Goal: Task Accomplishment & Management: Use online tool/utility

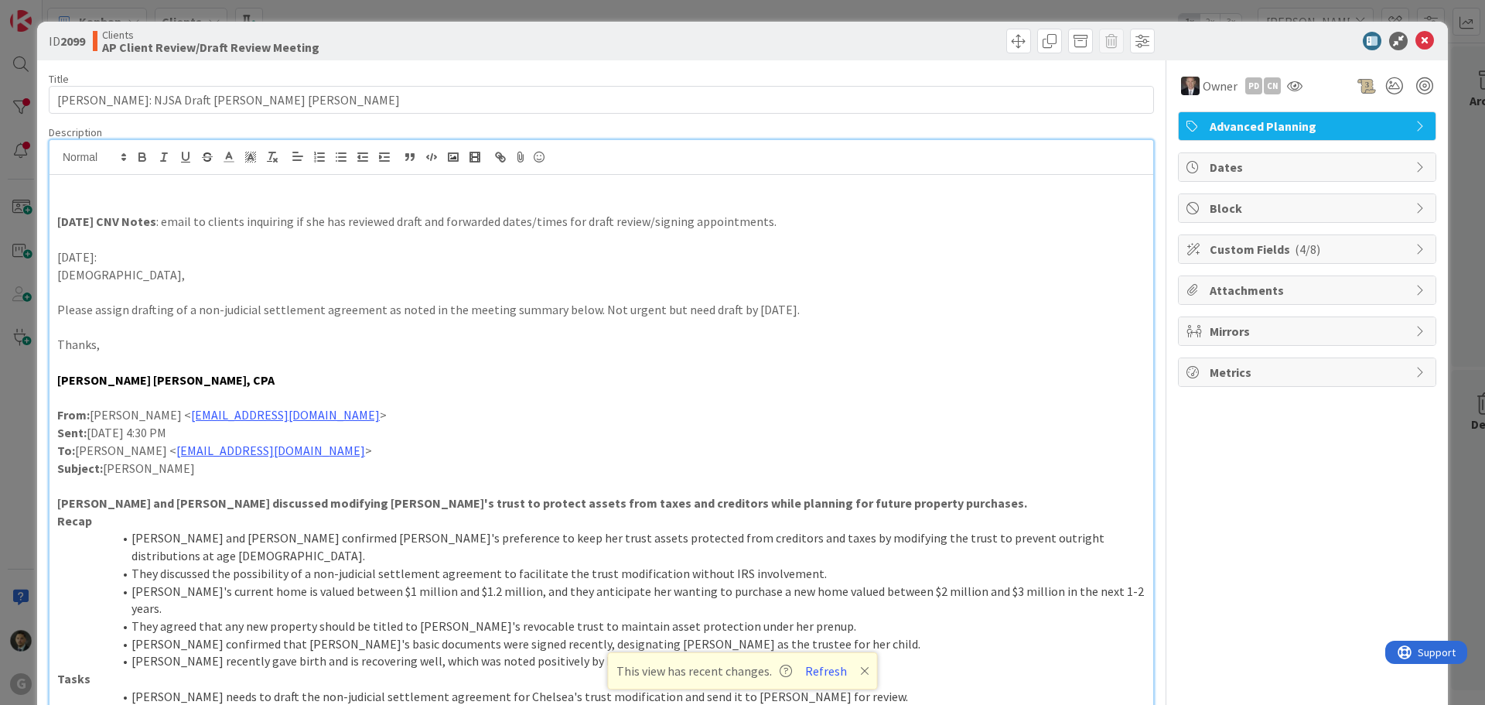
scroll to position [1083, 0]
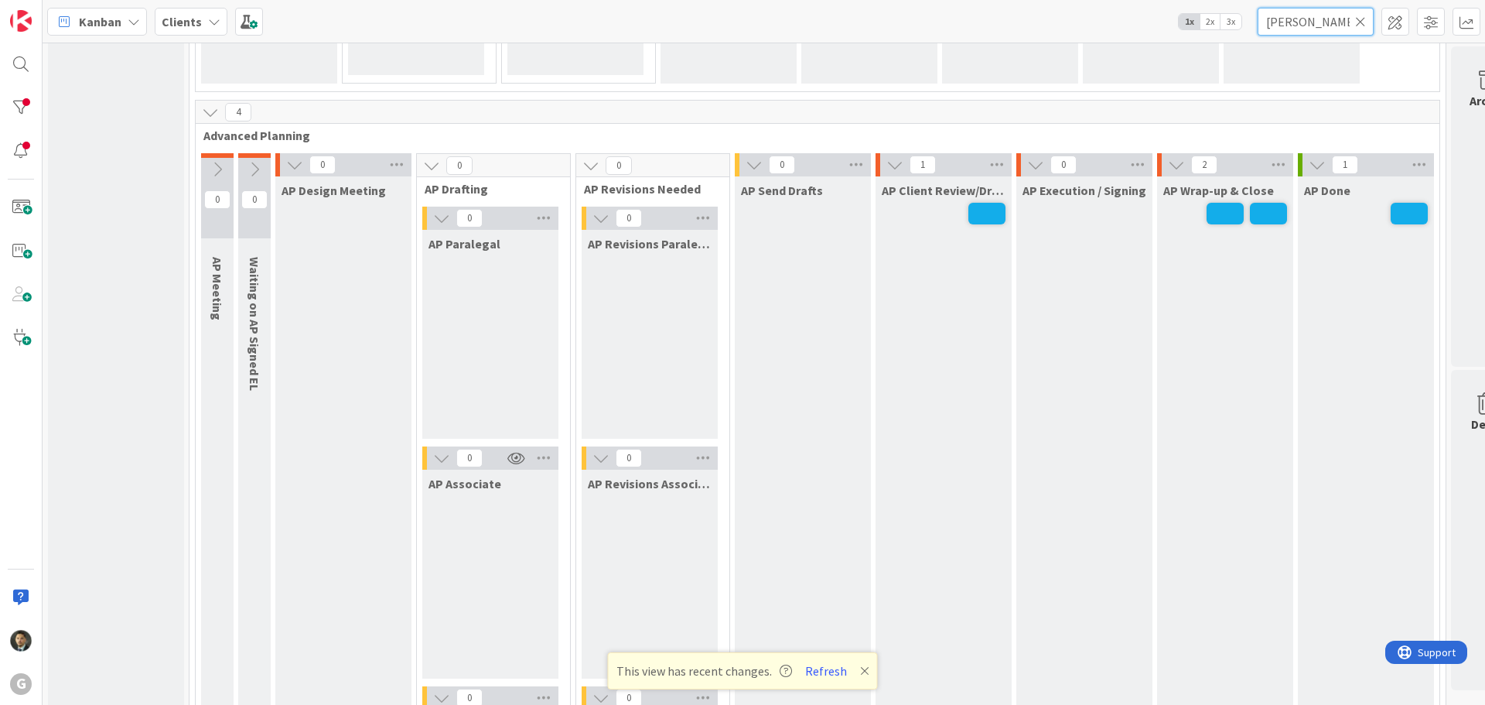
drag, startPoint x: 1313, startPoint y: 18, endPoint x: 1217, endPoint y: 28, distance: 96.5
click at [1217, 27] on div "Kanban Clients 1x 2x 3x [PERSON_NAME]" at bounding box center [764, 21] width 1443 height 43
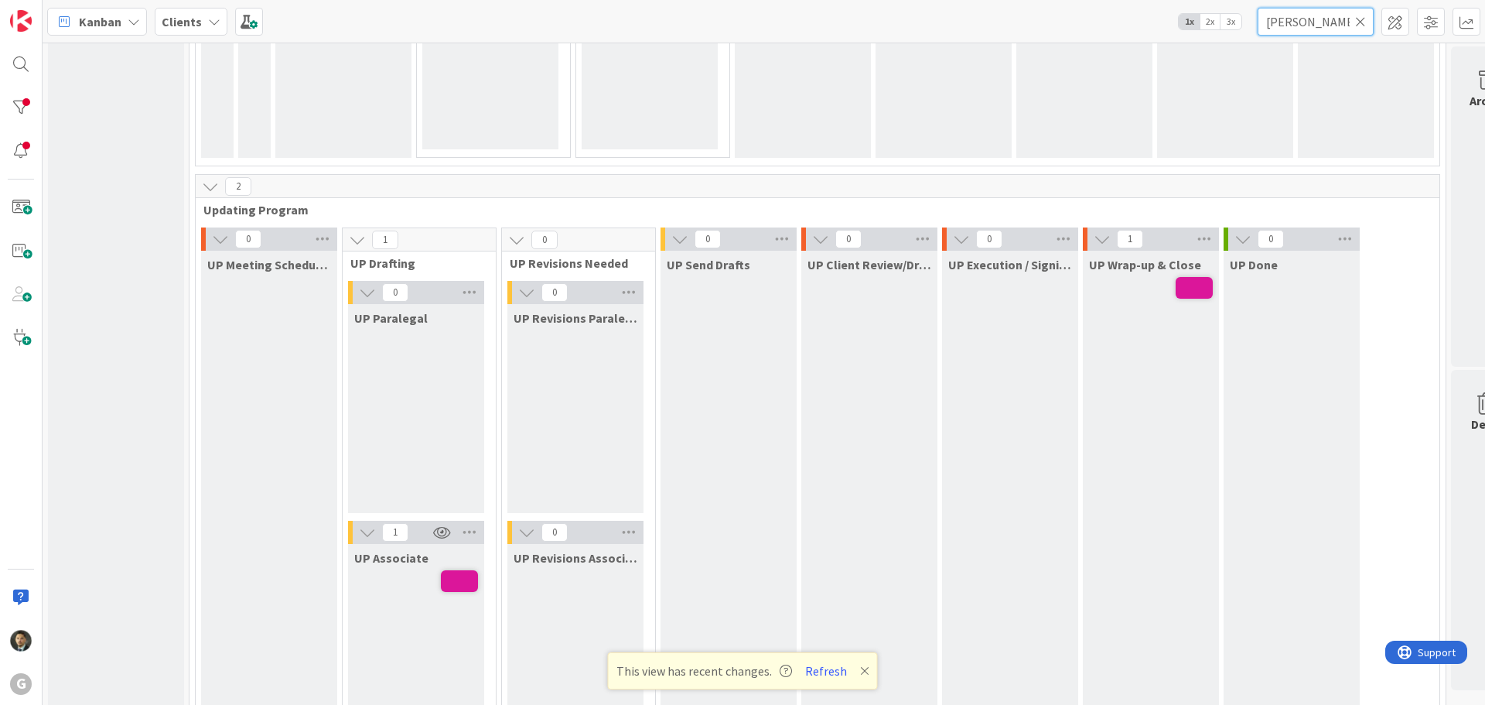
scroll to position [2166, 0]
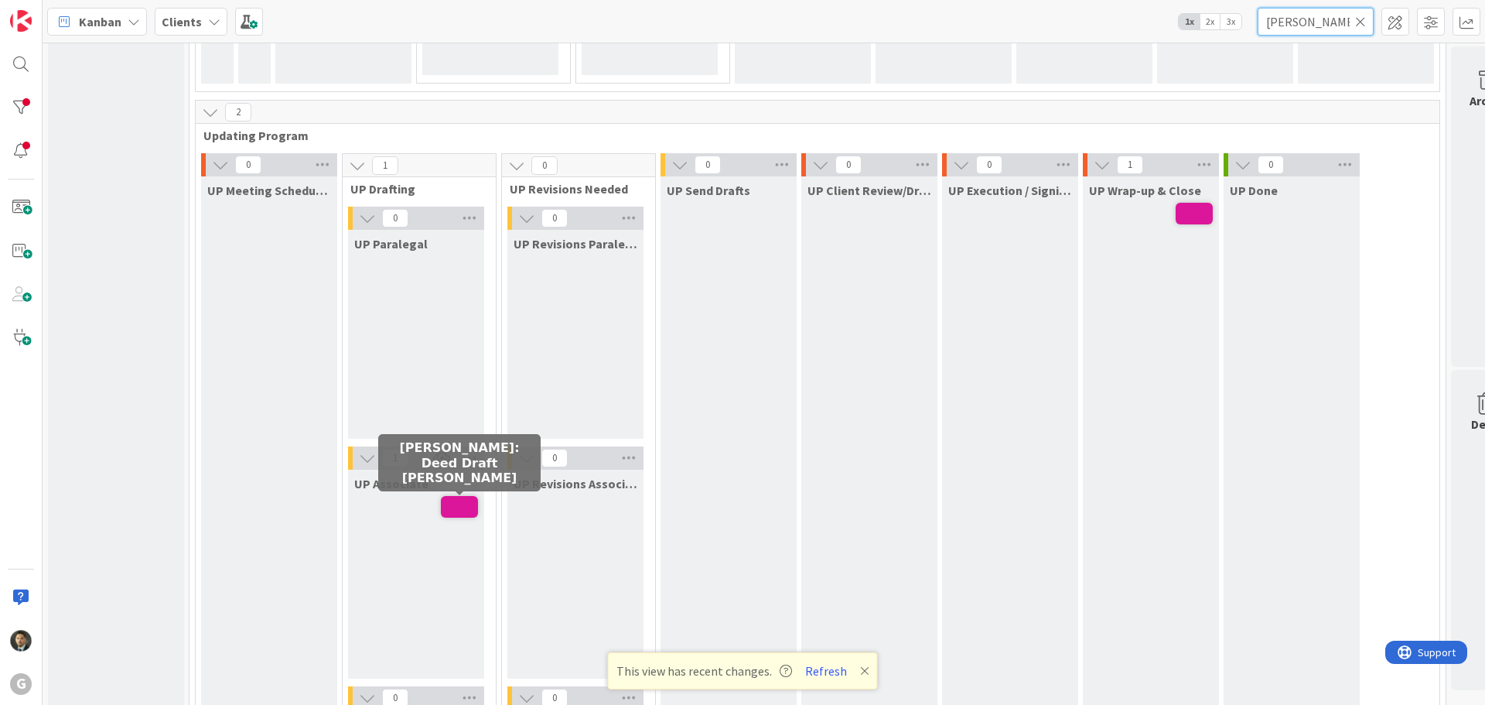
type input "[PERSON_NAME]"
click at [459, 505] on span at bounding box center [459, 507] width 37 height 22
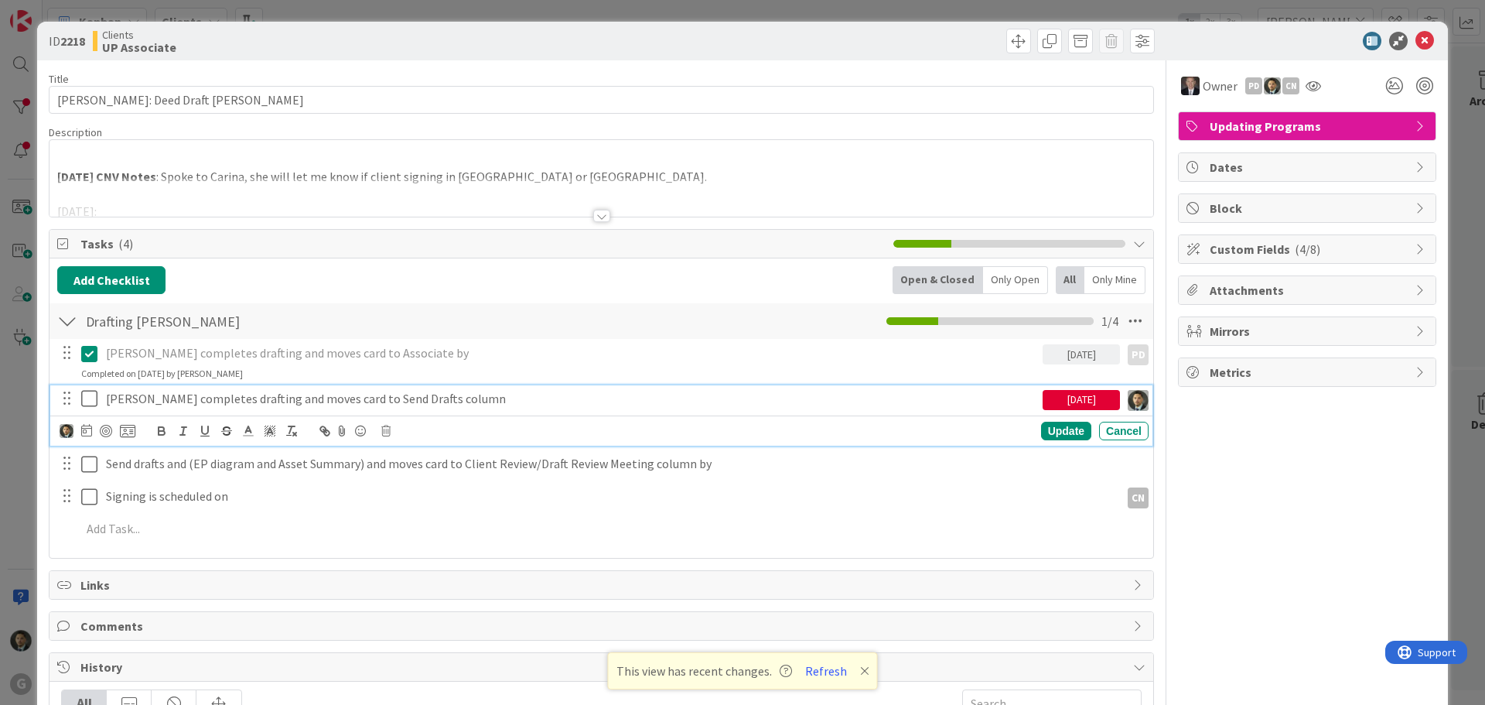
click at [97, 408] on icon at bounding box center [89, 398] width 16 height 19
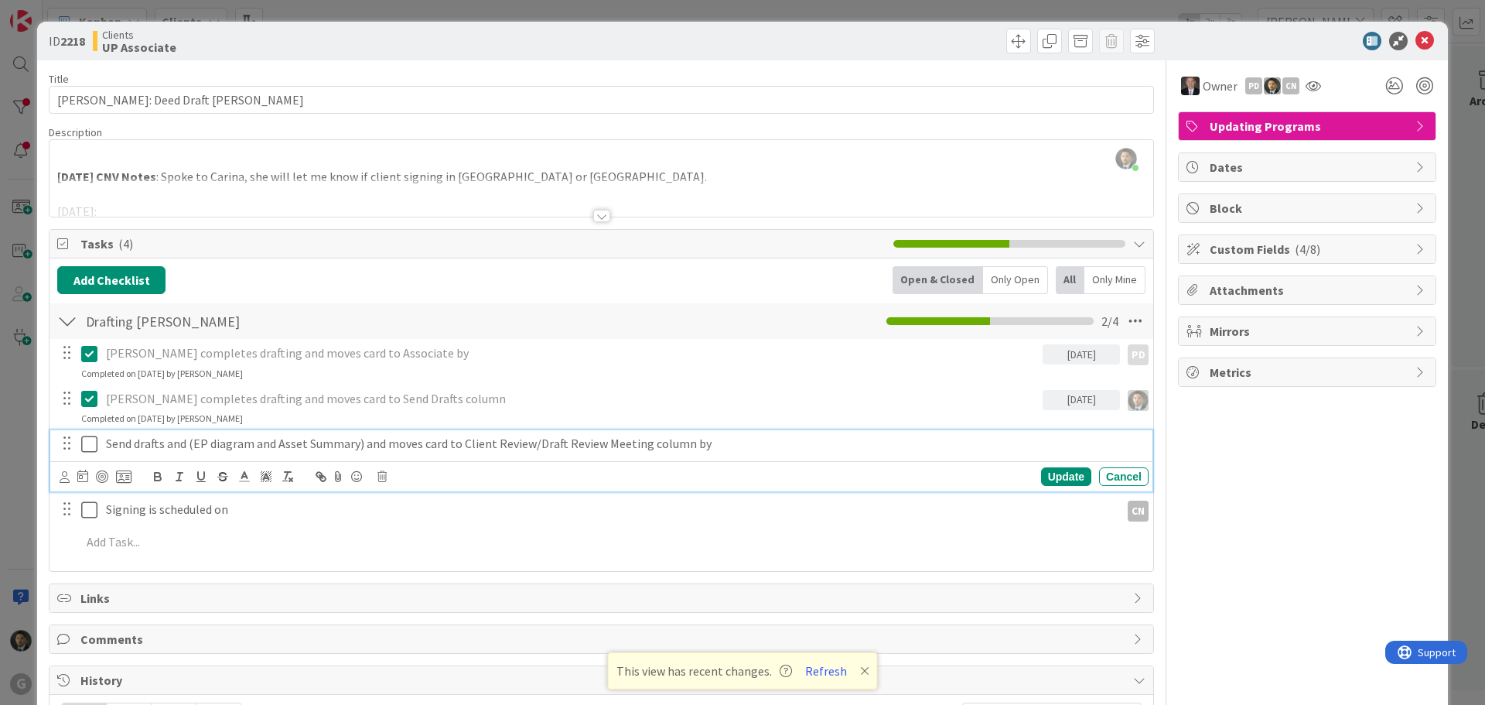
click at [216, 444] on p "Send drafts and (EP diagram and Asset Summary) and moves card to Client Review/…" at bounding box center [624, 444] width 1037 height 18
click at [381, 481] on icon at bounding box center [382, 476] width 9 height 11
click at [412, 549] on div "Delete" at bounding box center [421, 542] width 57 height 28
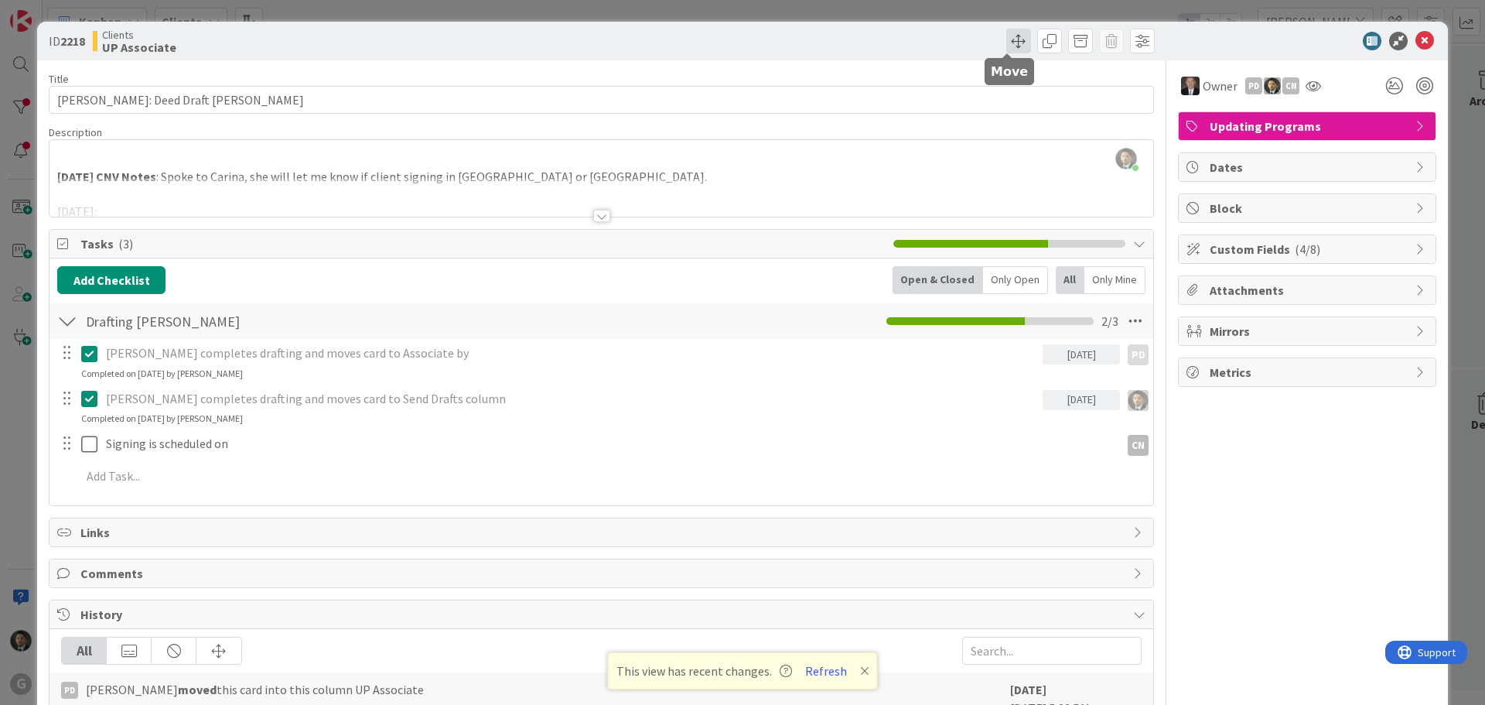
click at [1007, 41] on span at bounding box center [1019, 41] width 25 height 25
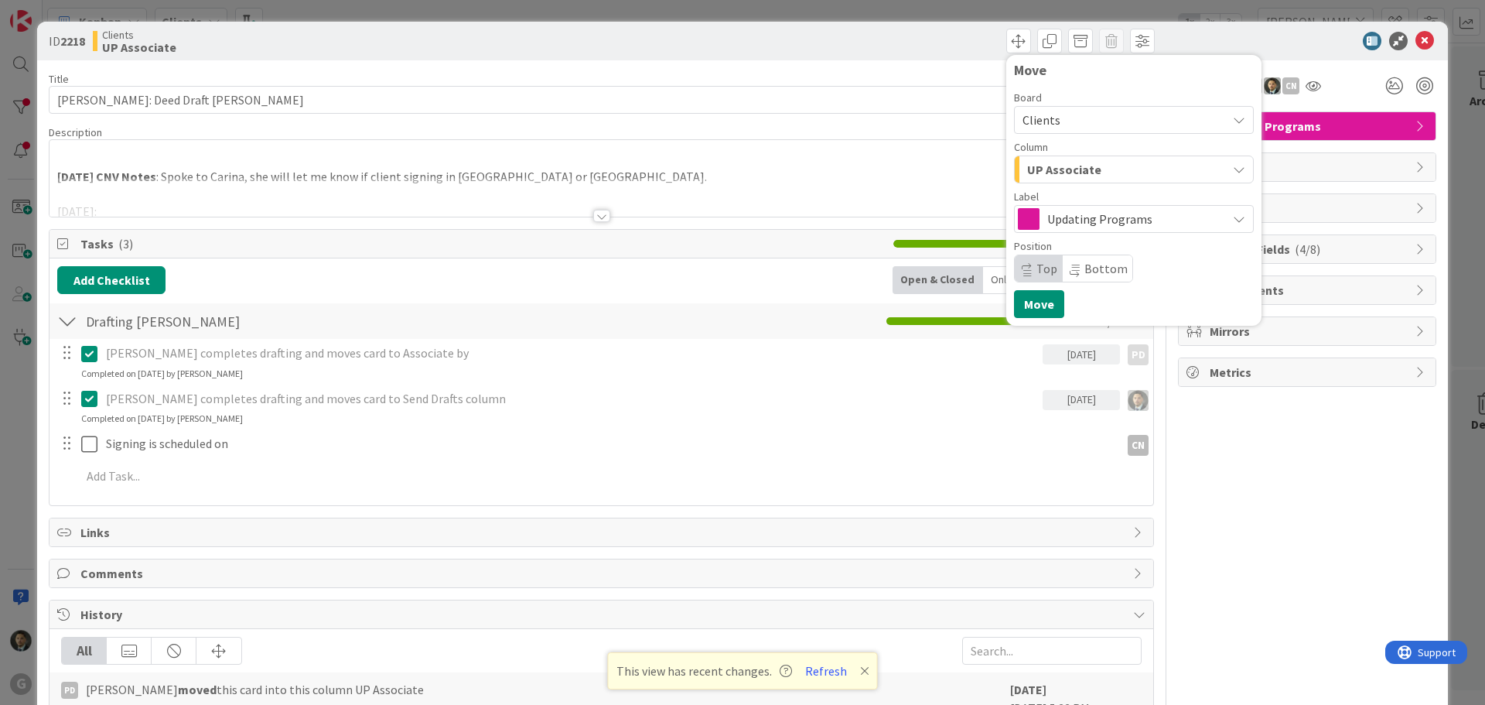
click at [1037, 168] on span "UP Associate" at bounding box center [1064, 169] width 74 height 20
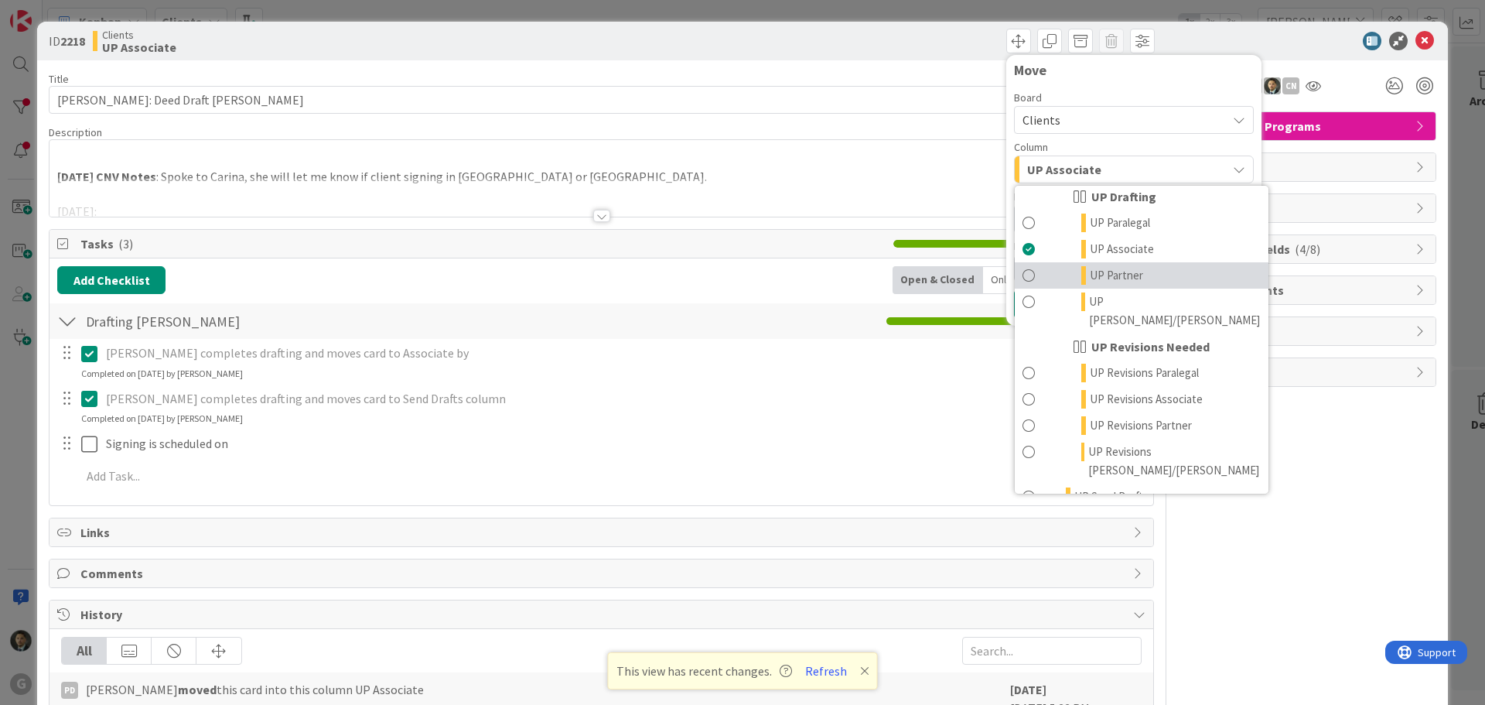
scroll to position [1207, 0]
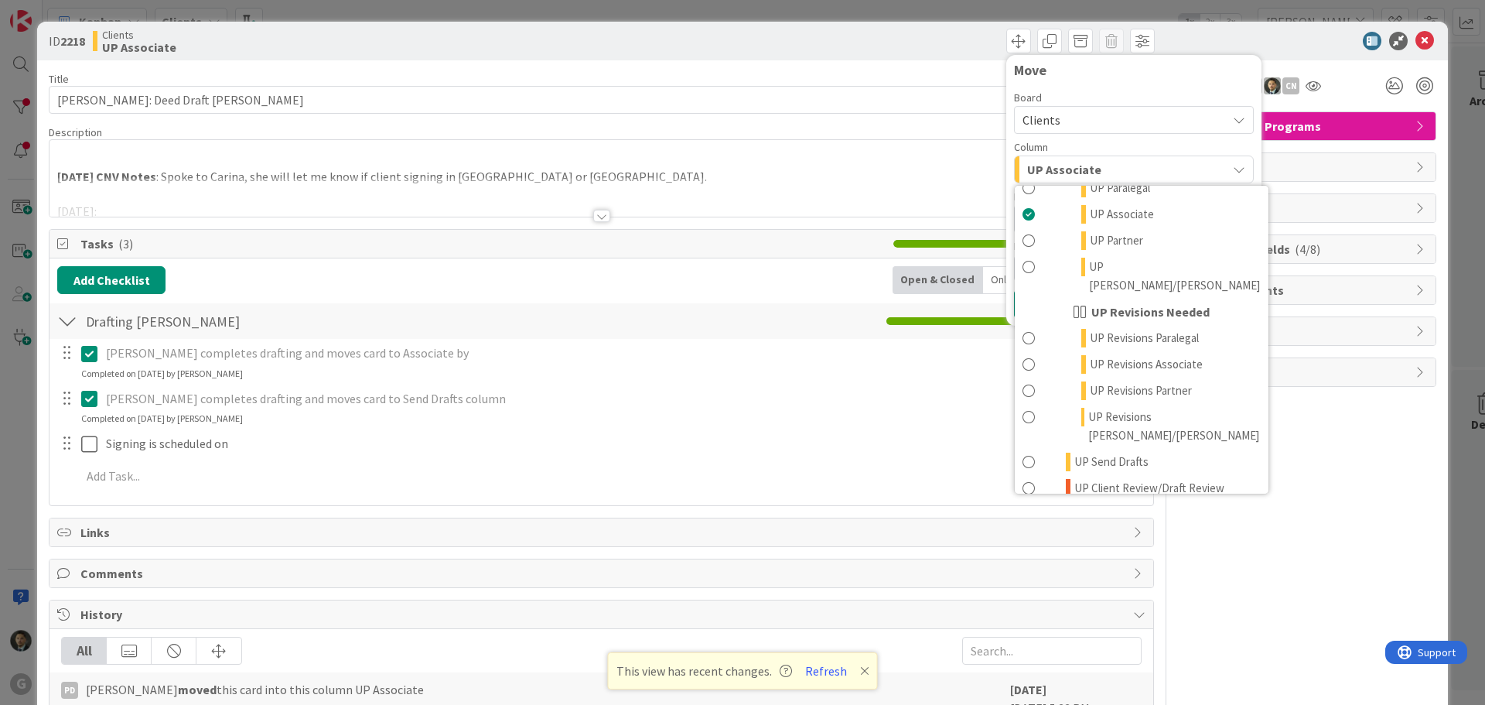
click at [1106, 524] on span "UP Execution / Signing" at bounding box center [1130, 533] width 110 height 19
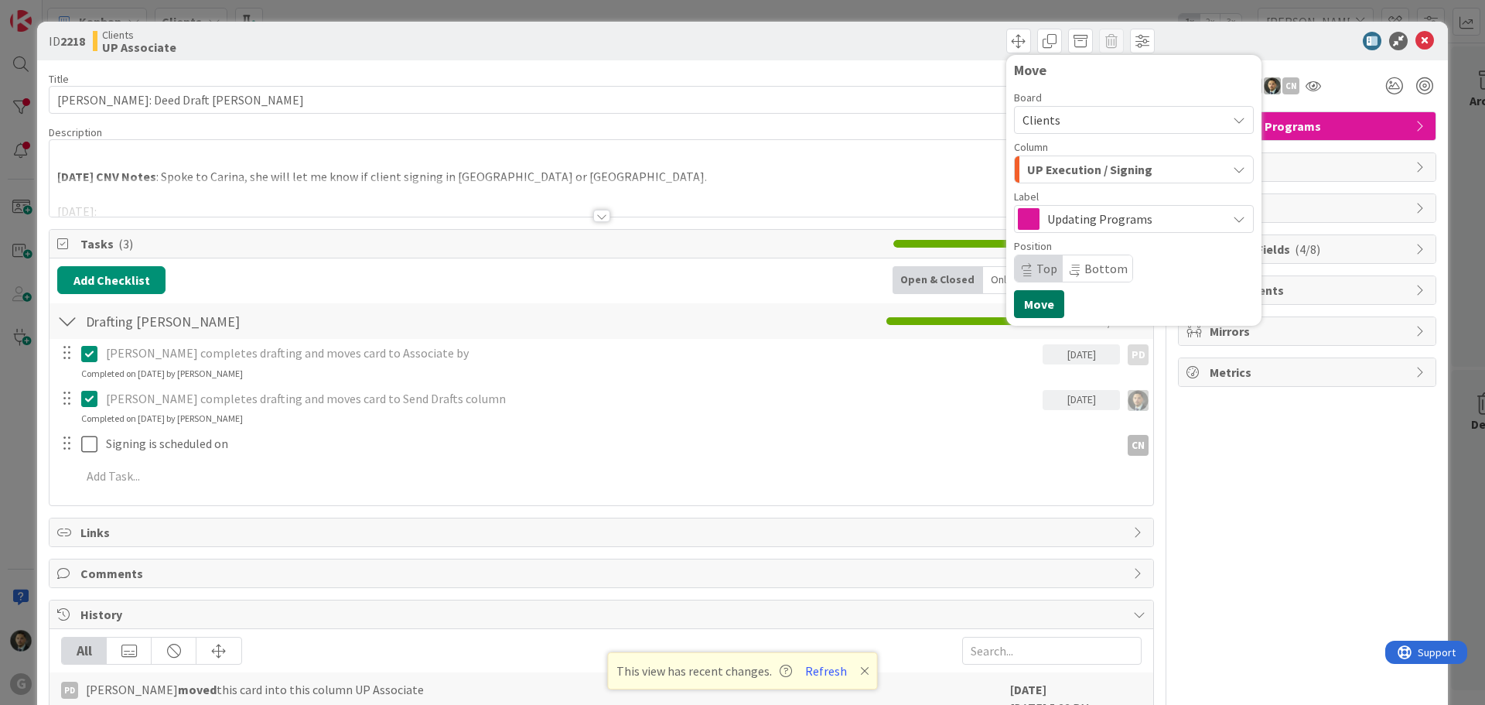
click at [1023, 309] on button "Move" at bounding box center [1039, 304] width 50 height 28
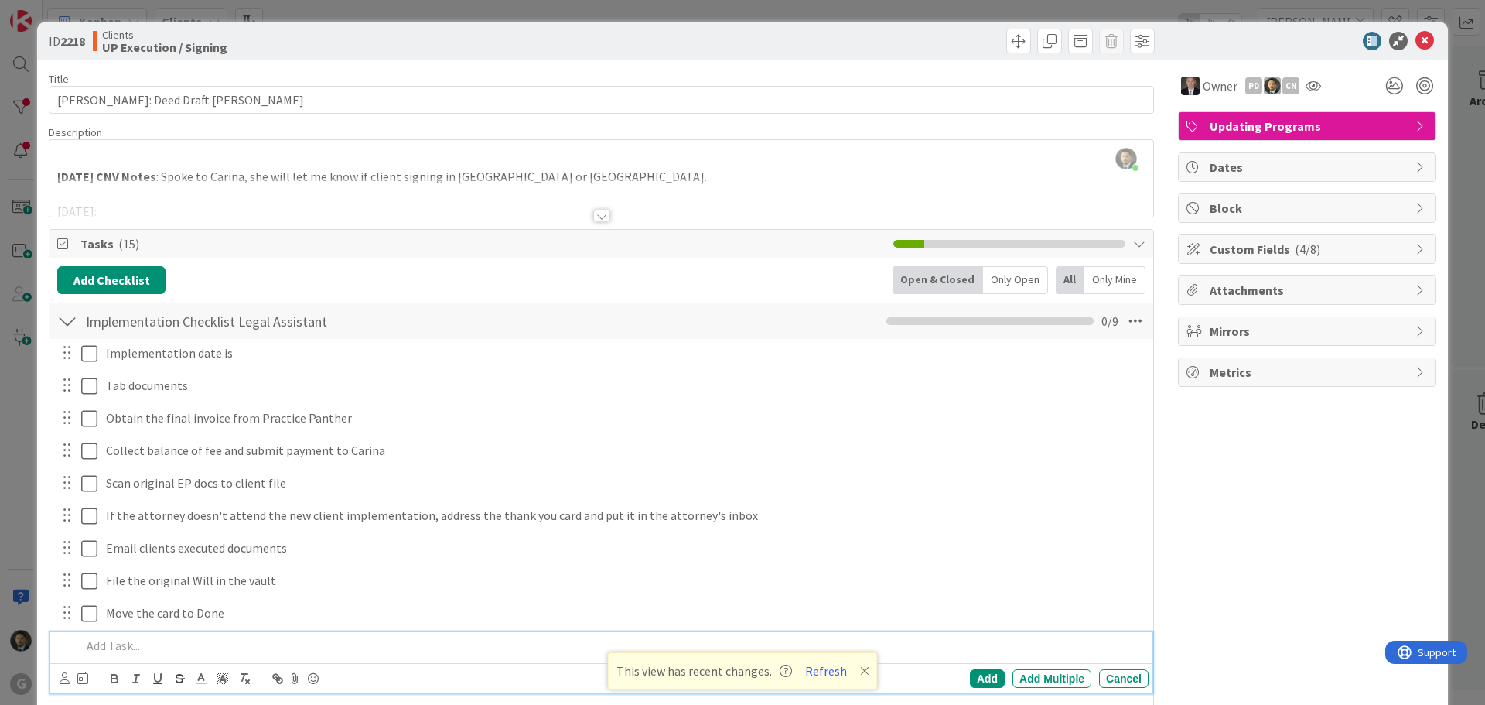
scroll to position [552, 0]
